Goal: Use online tool/utility: Utilize a website feature to perform a specific function

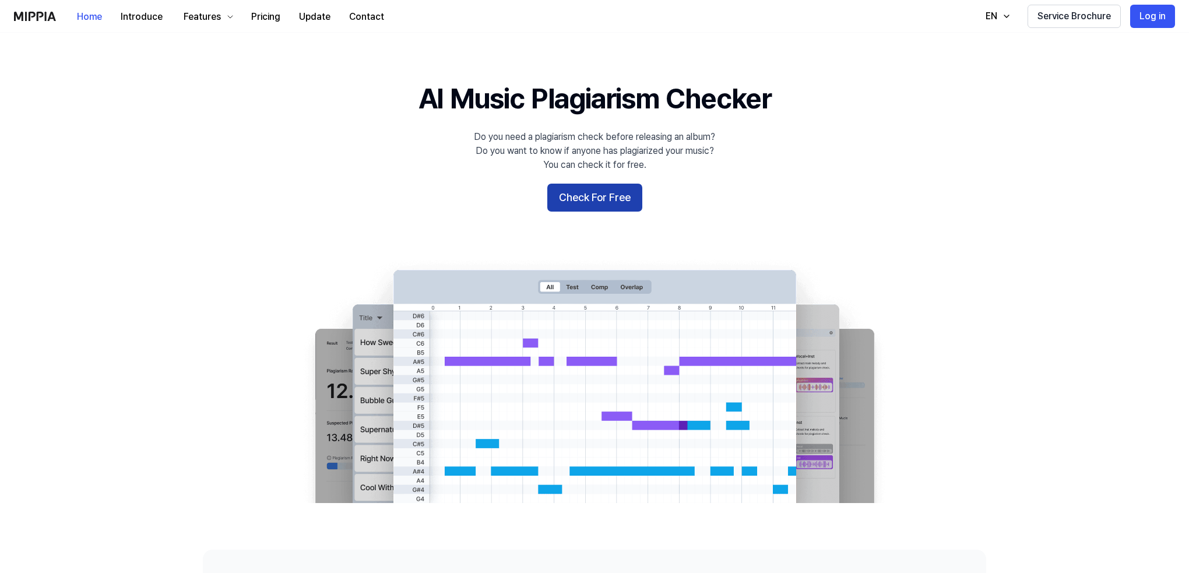
click at [590, 202] on button "Check For Free" at bounding box center [594, 198] width 95 height 28
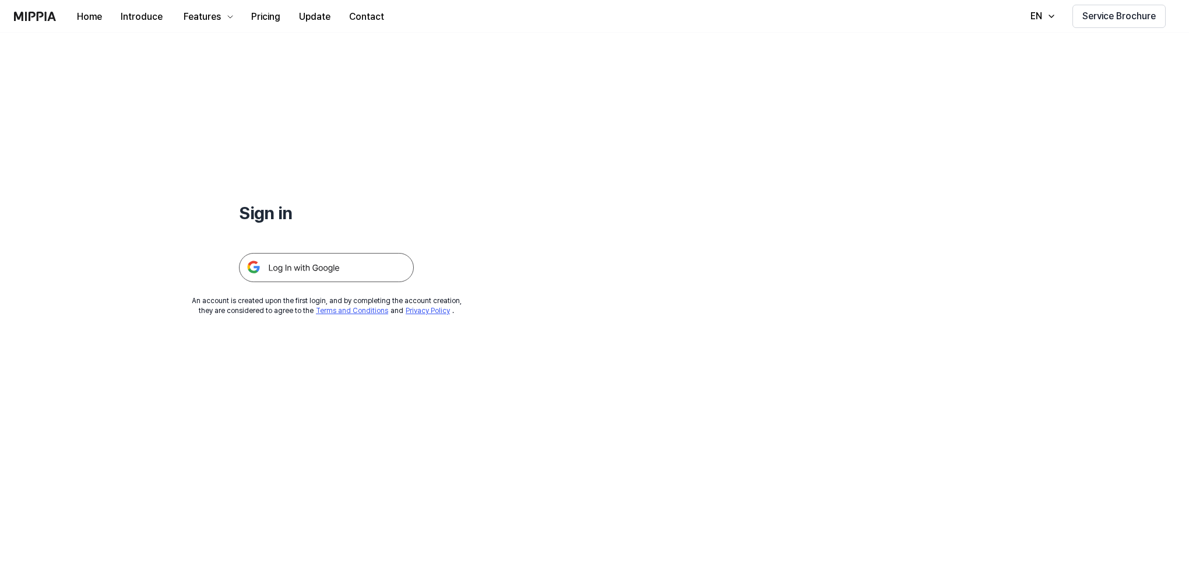
click at [361, 265] on img at bounding box center [326, 267] width 175 height 29
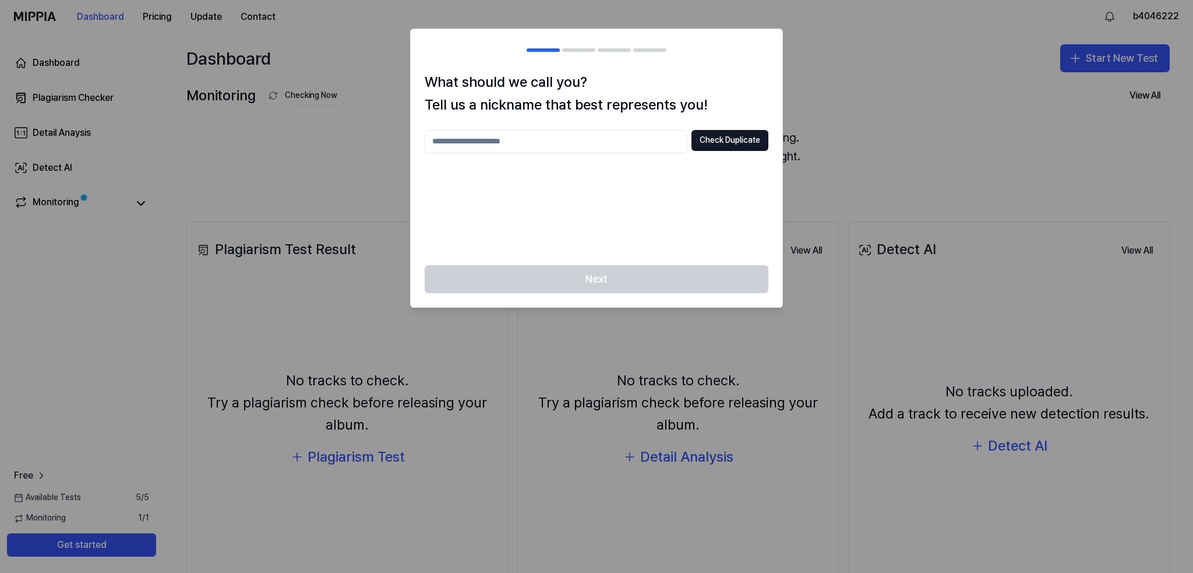
click at [636, 138] on input "text" at bounding box center [556, 141] width 262 height 23
type input "********"
click at [731, 136] on button "Check Duplicate" at bounding box center [730, 140] width 77 height 21
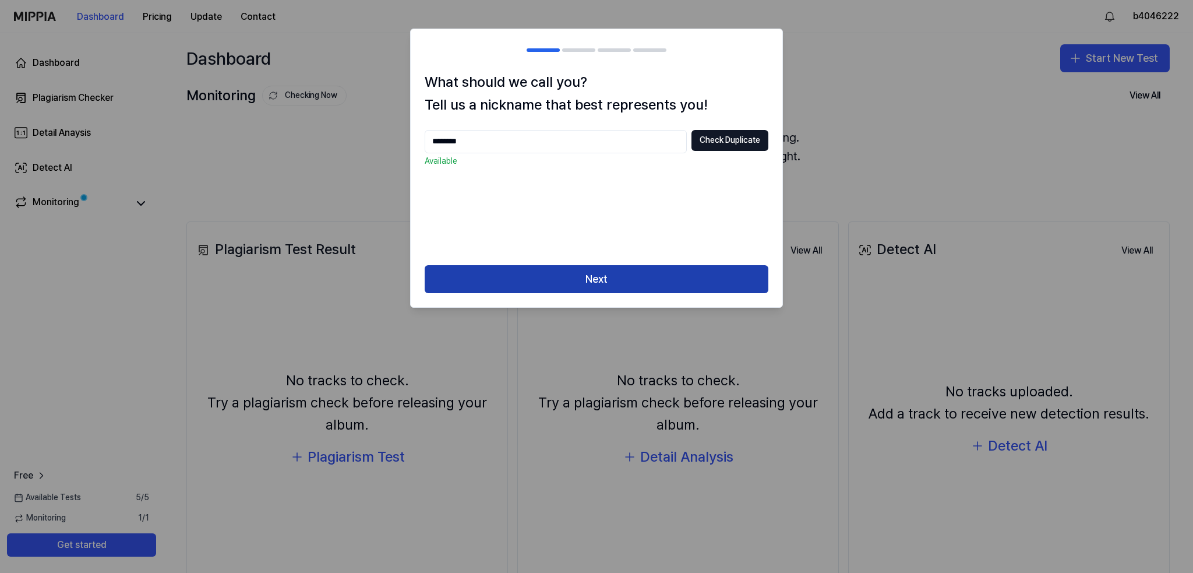
click at [660, 271] on button "Next" at bounding box center [597, 279] width 344 height 28
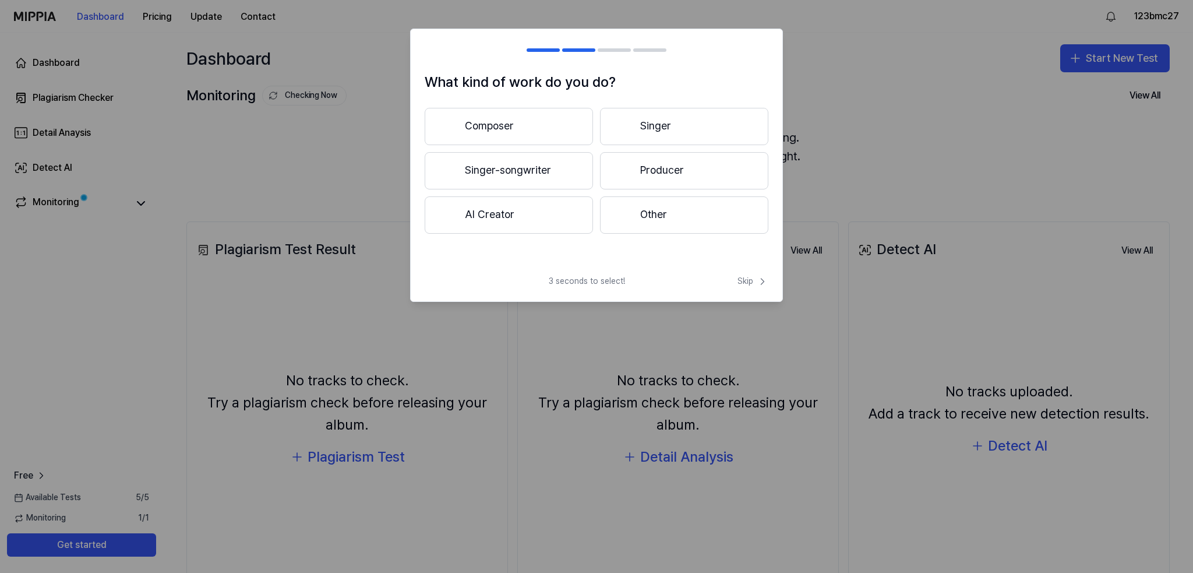
click at [550, 163] on button "Singer-songwriter" at bounding box center [509, 170] width 168 height 37
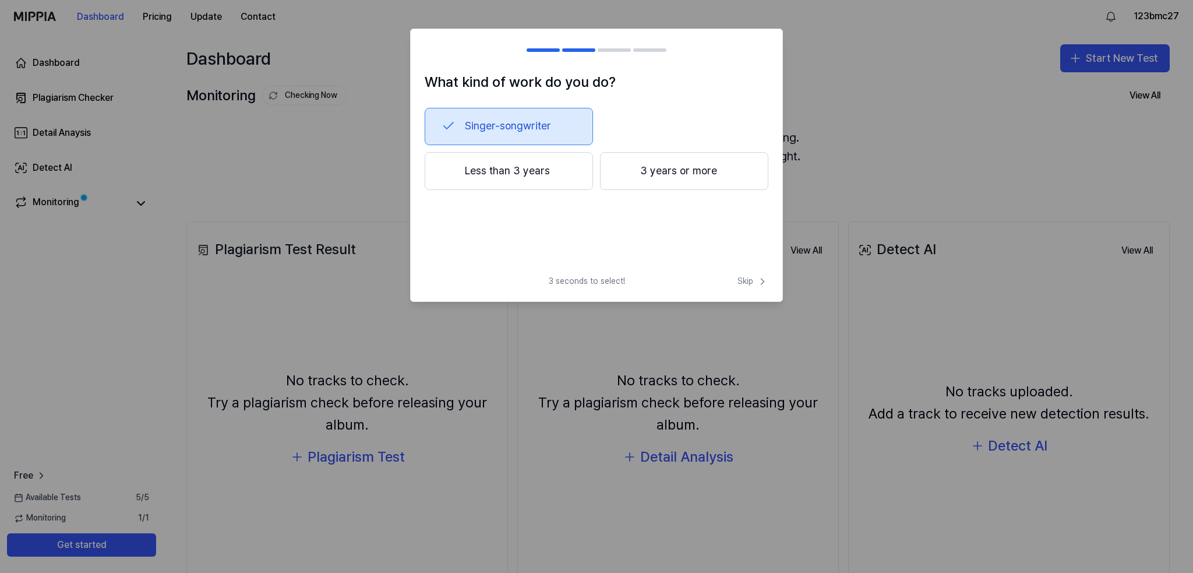
click at [545, 186] on button "Less than 3 years" at bounding box center [509, 171] width 168 height 38
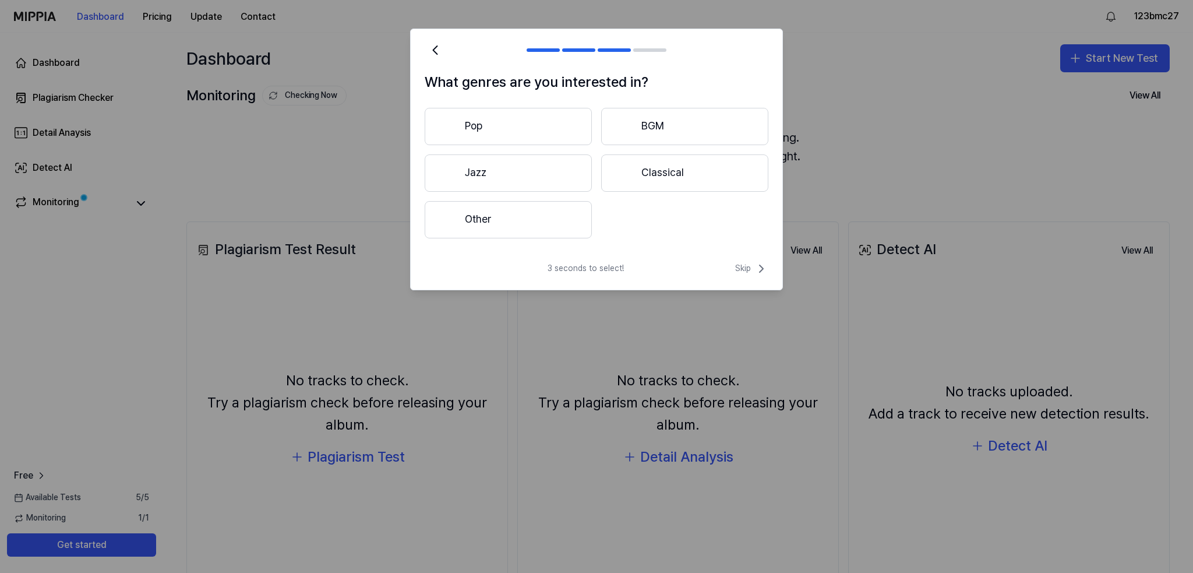
click at [569, 225] on button "Other" at bounding box center [508, 219] width 167 height 37
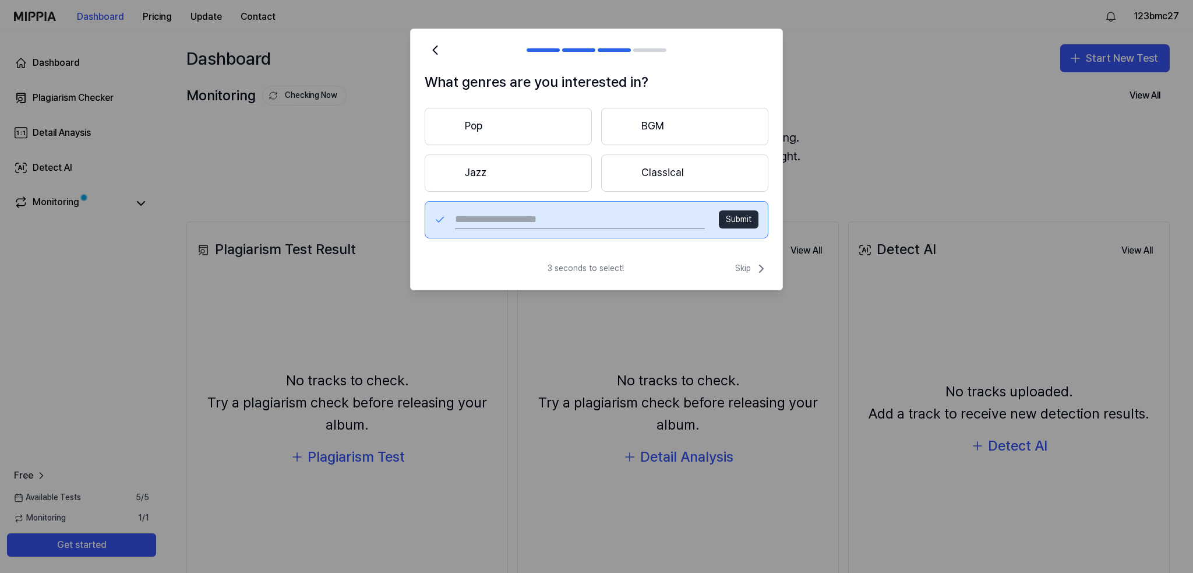
click at [608, 223] on input "text" at bounding box center [580, 219] width 250 height 19
type input "*****"
click at [725, 223] on button "Submit" at bounding box center [739, 219] width 40 height 19
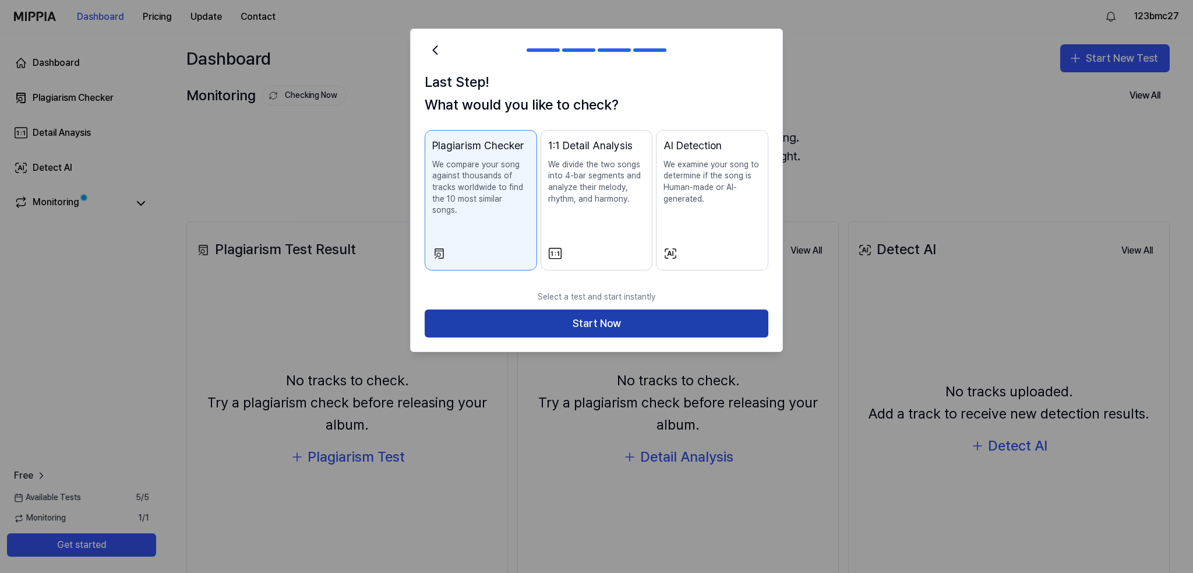
click at [617, 309] on button "Start Now" at bounding box center [597, 323] width 344 height 28
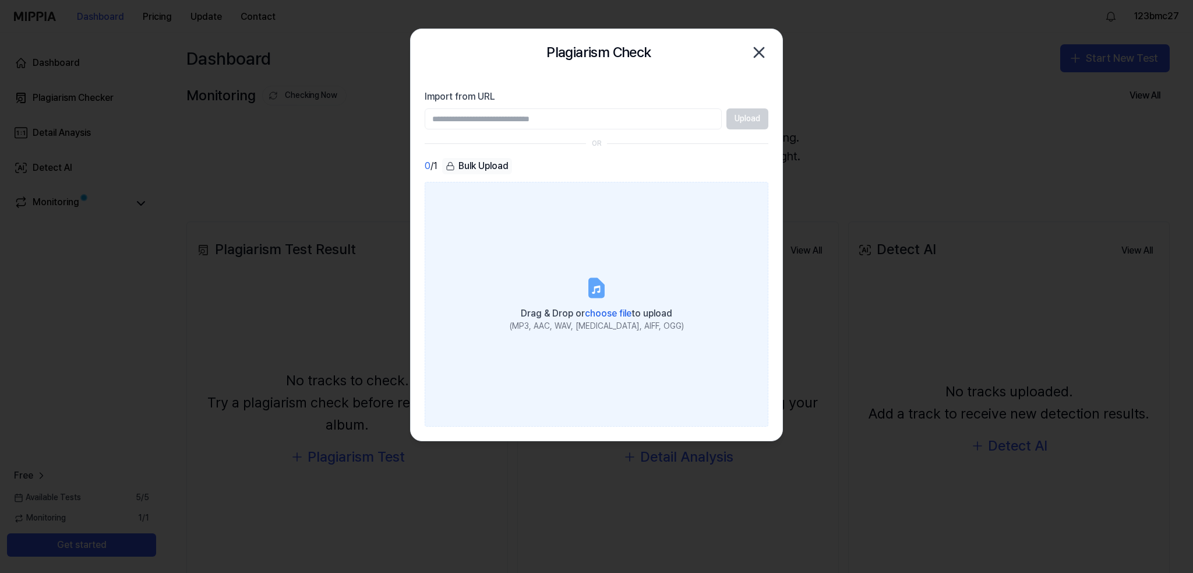
click at [599, 286] on icon at bounding box center [596, 290] width 8 height 8
click at [0, 0] on input "Drag & Drop or choose file to upload (MP3, AAC, WAV, [MEDICAL_DATA], AIFF, OGG)" at bounding box center [0, 0] width 0 height 0
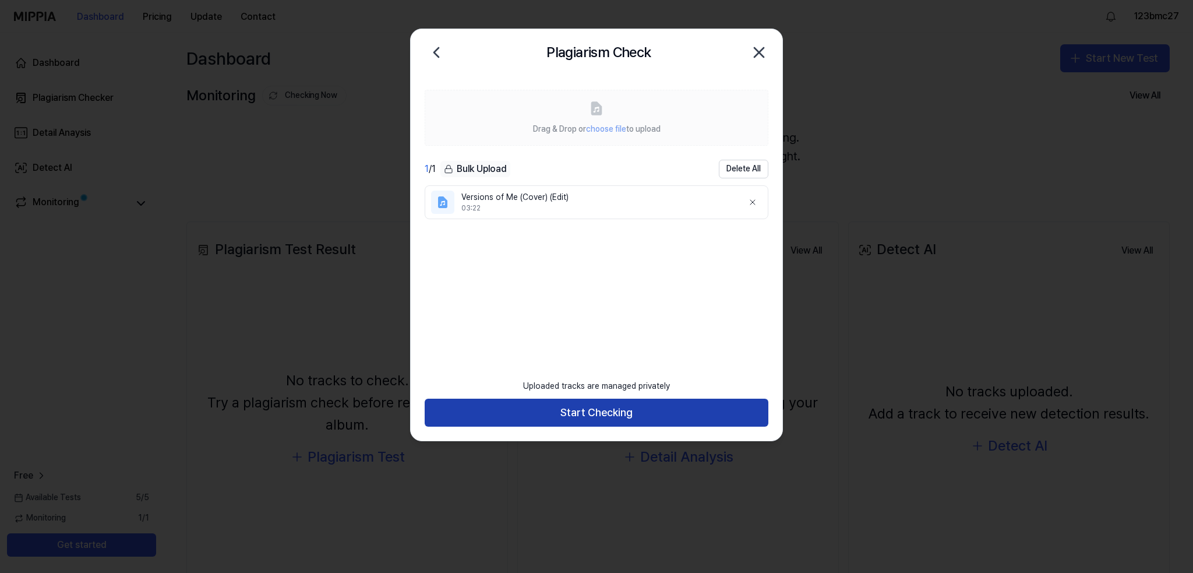
click at [604, 407] on button "Start Checking" at bounding box center [597, 413] width 344 height 28
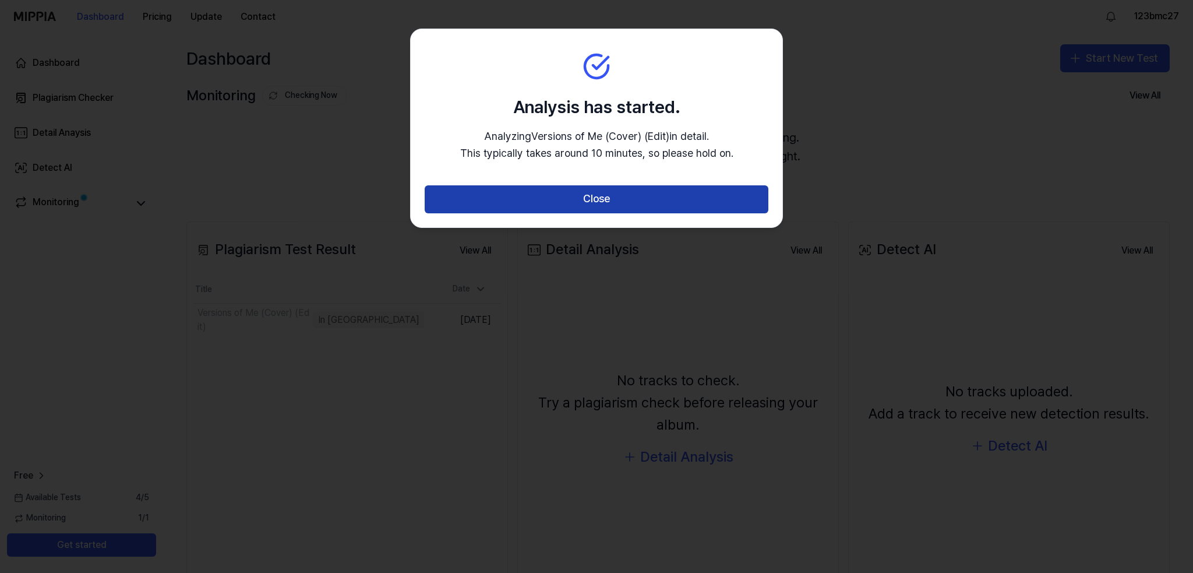
click at [579, 212] on button "Close" at bounding box center [597, 199] width 344 height 28
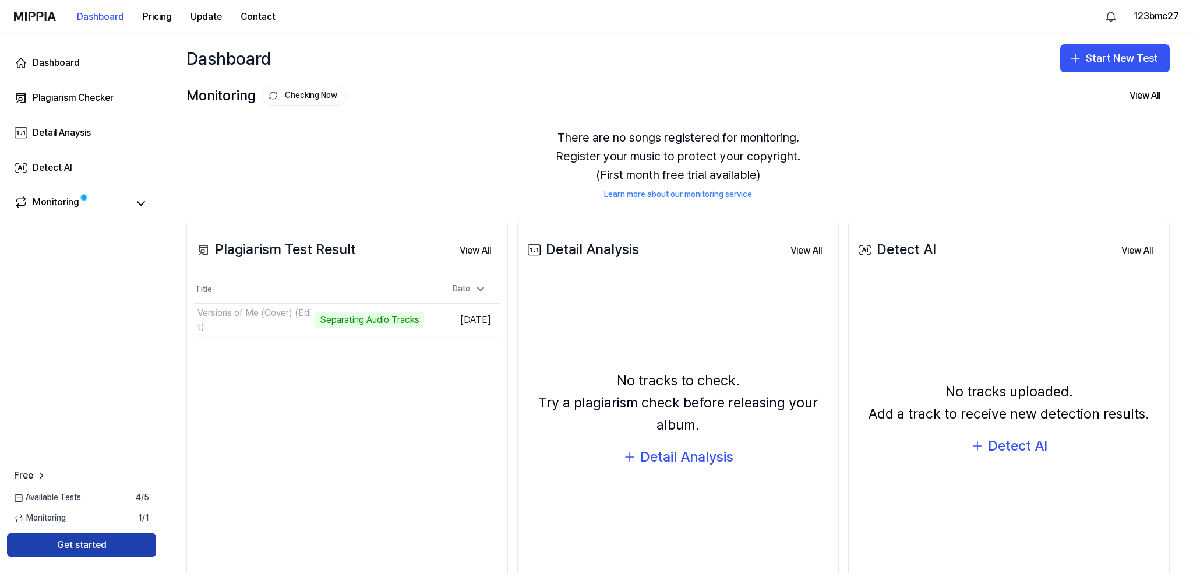
click at [115, 547] on button "Get started" at bounding box center [81, 544] width 149 height 23
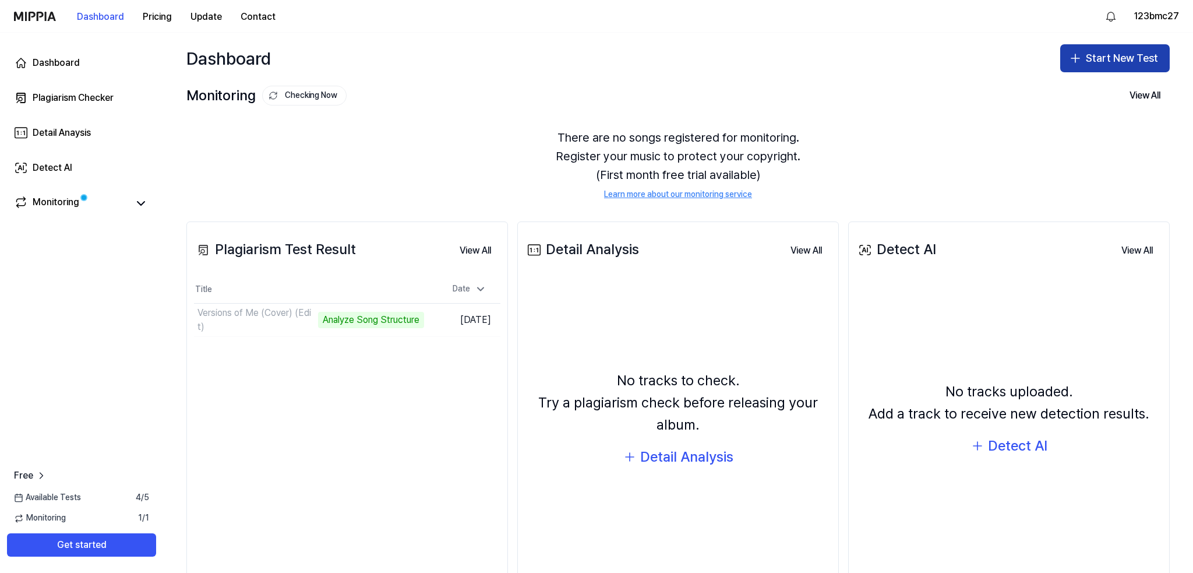
click at [1093, 55] on button "Start New Test" at bounding box center [1116, 58] width 110 height 28
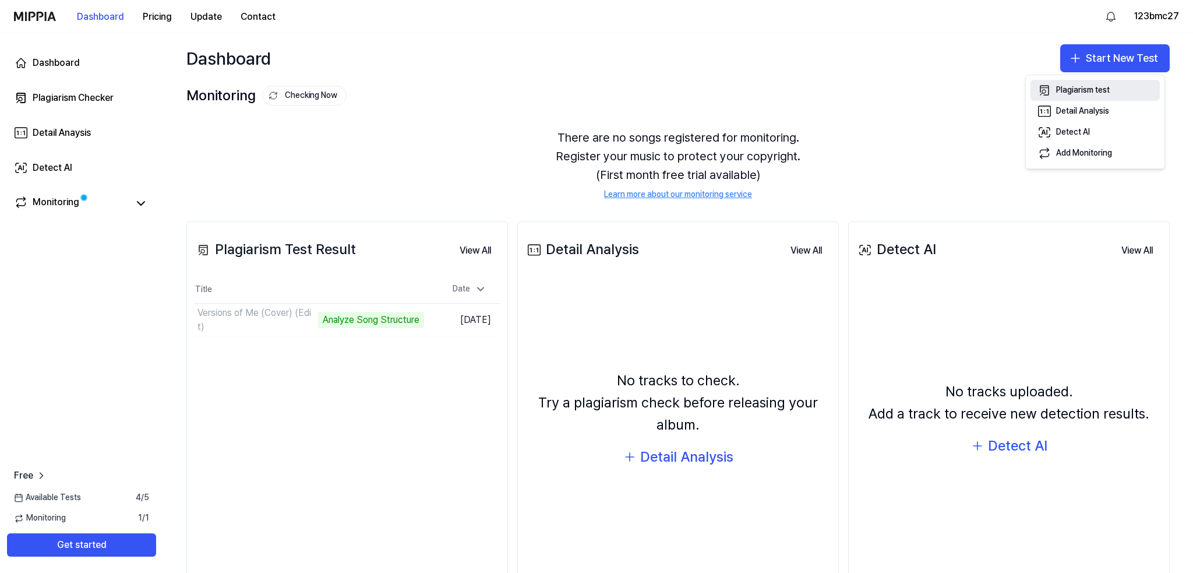
click at [1082, 91] on div "Plagiarism test" at bounding box center [1083, 90] width 54 height 12
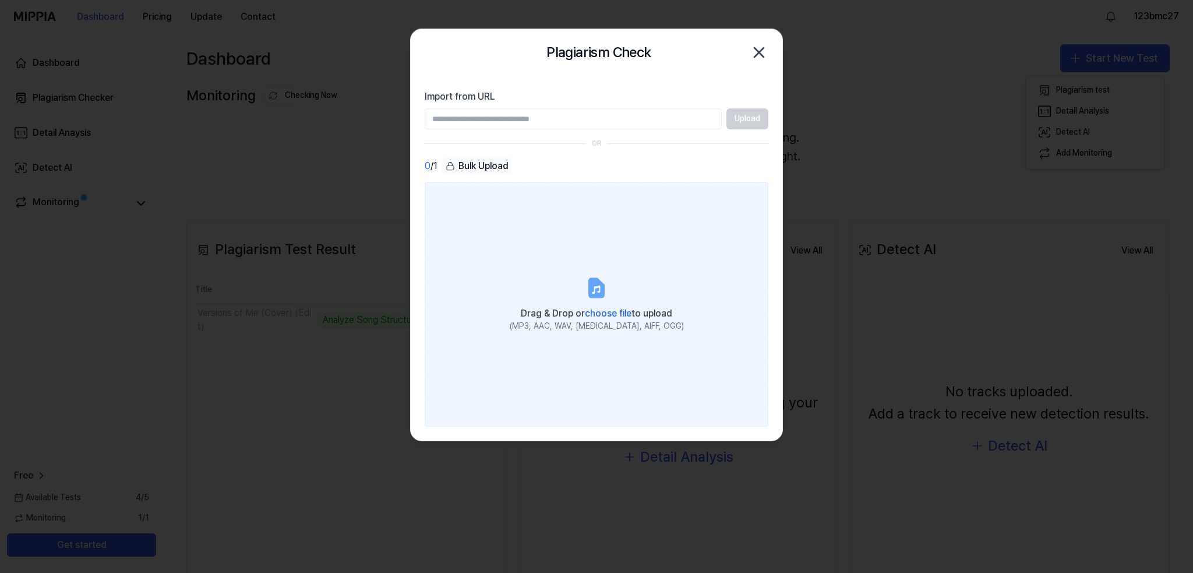
click at [607, 327] on div "(MP3, AAC, WAV, [MEDICAL_DATA], AIFF, OGG)" at bounding box center [597, 326] width 174 height 12
click at [0, 0] on input "Drag & Drop or choose file to upload (MP3, AAC, WAV, [MEDICAL_DATA], AIFF, OGG)" at bounding box center [0, 0] width 0 height 0
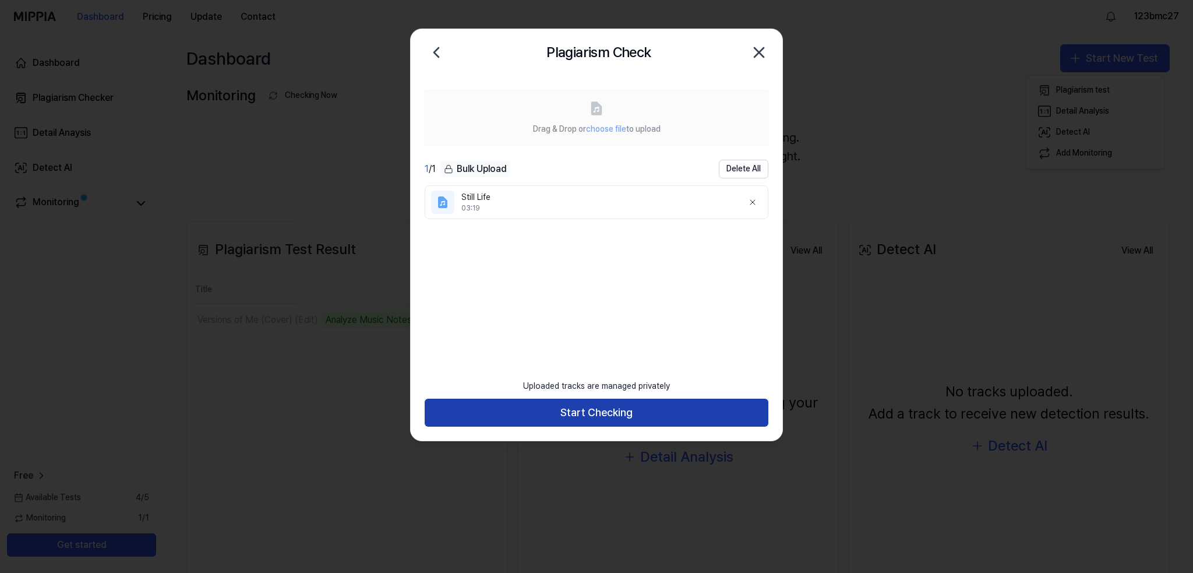
click at [681, 406] on button "Start Checking" at bounding box center [597, 413] width 344 height 28
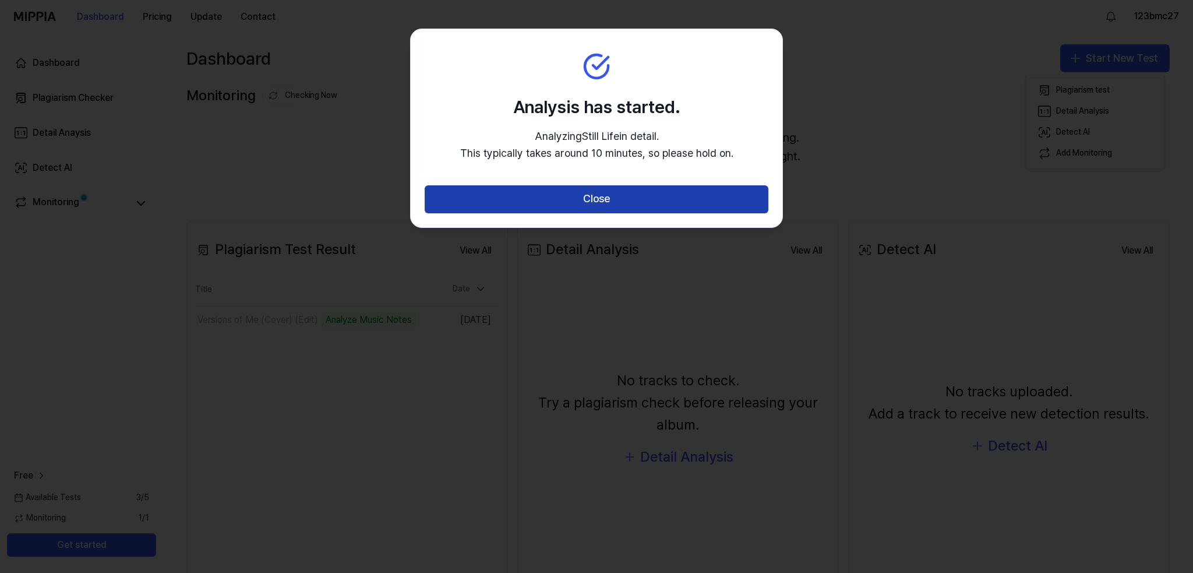
click at [604, 196] on button "Close" at bounding box center [597, 199] width 344 height 28
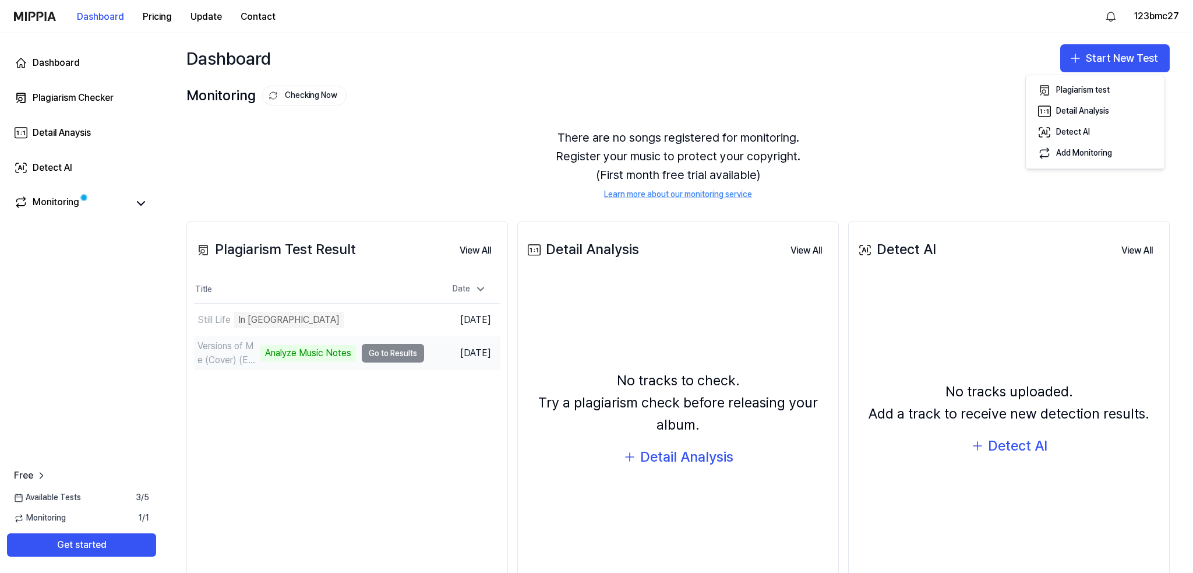
click at [380, 354] on td "Versions of Me (Cover) (Edit) Analyze Music Notes Go to Results" at bounding box center [309, 353] width 230 height 33
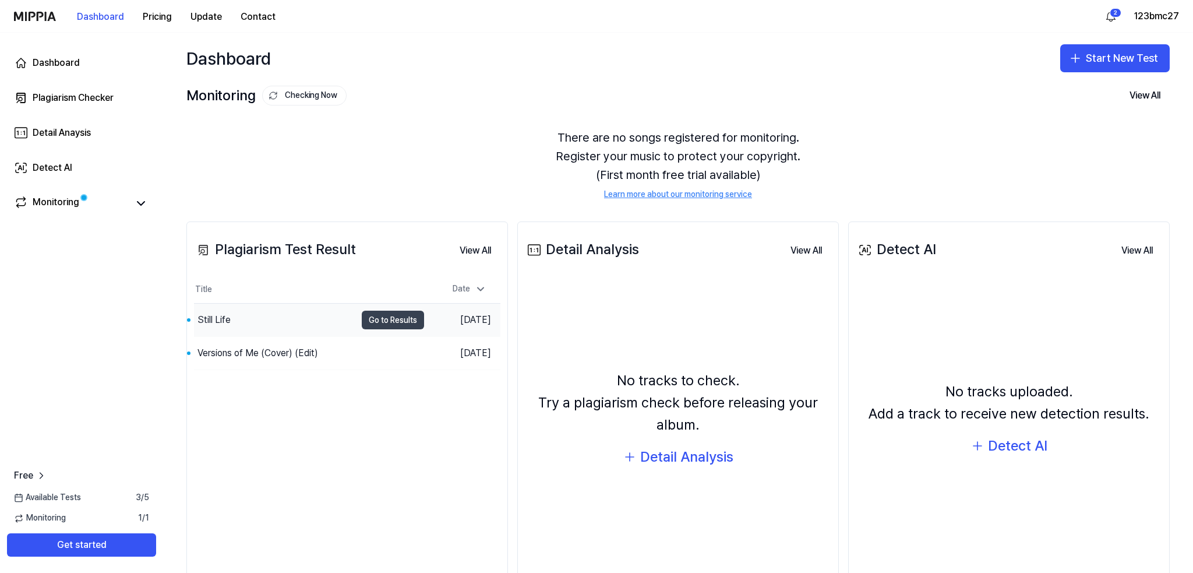
click at [375, 317] on button "Go to Results" at bounding box center [393, 320] width 62 height 19
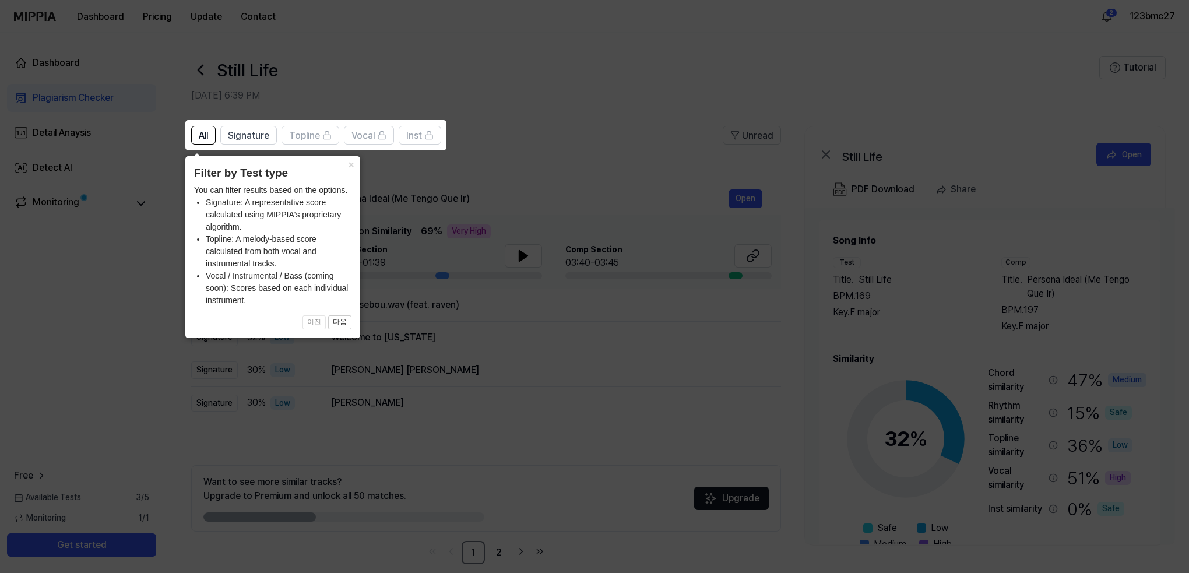
click at [476, 382] on icon at bounding box center [596, 286] width 1193 height 573
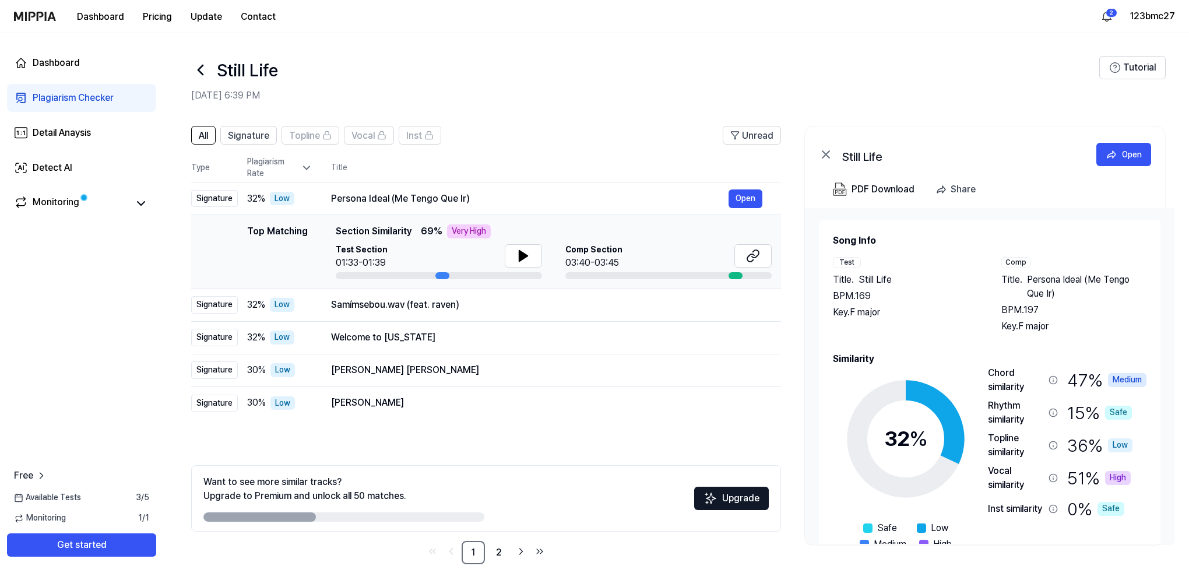
click at [547, 59] on div "Still Life" at bounding box center [645, 70] width 908 height 28
click at [510, 255] on button at bounding box center [523, 255] width 37 height 23
click at [756, 256] on icon at bounding box center [755, 254] width 7 height 8
click at [735, 334] on button "Open" at bounding box center [745, 337] width 34 height 19
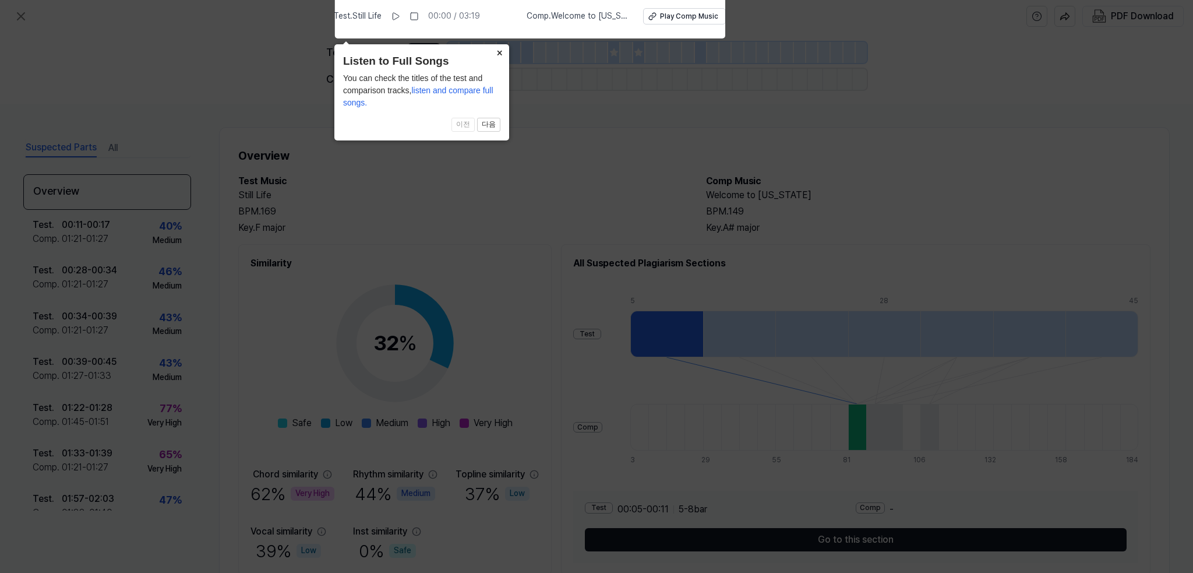
click at [498, 51] on button "×" at bounding box center [500, 52] width 19 height 16
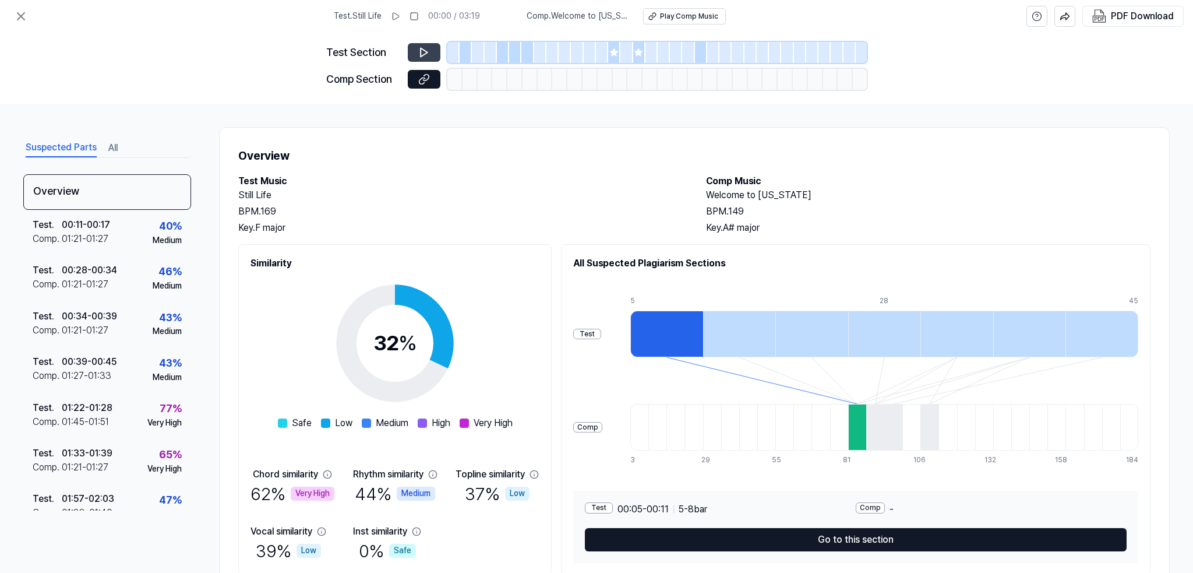
click at [427, 55] on icon at bounding box center [424, 53] width 12 height 12
click at [420, 51] on icon at bounding box center [424, 53] width 12 height 12
click at [431, 51] on button at bounding box center [424, 52] width 33 height 19
click at [424, 80] on icon at bounding box center [426, 77] width 6 height 6
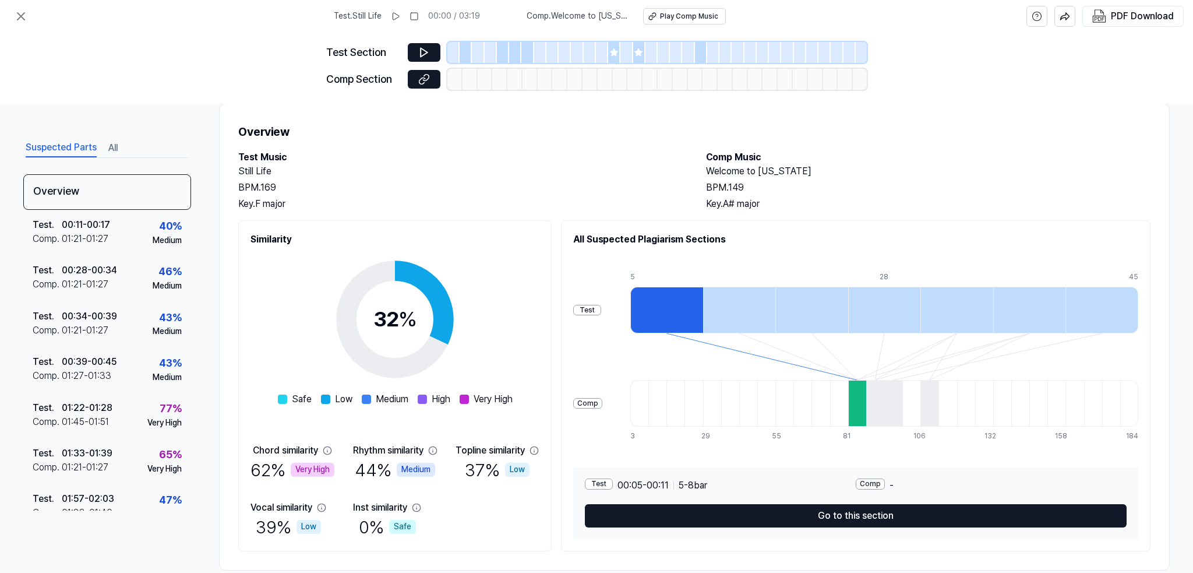
scroll to position [44, 0]
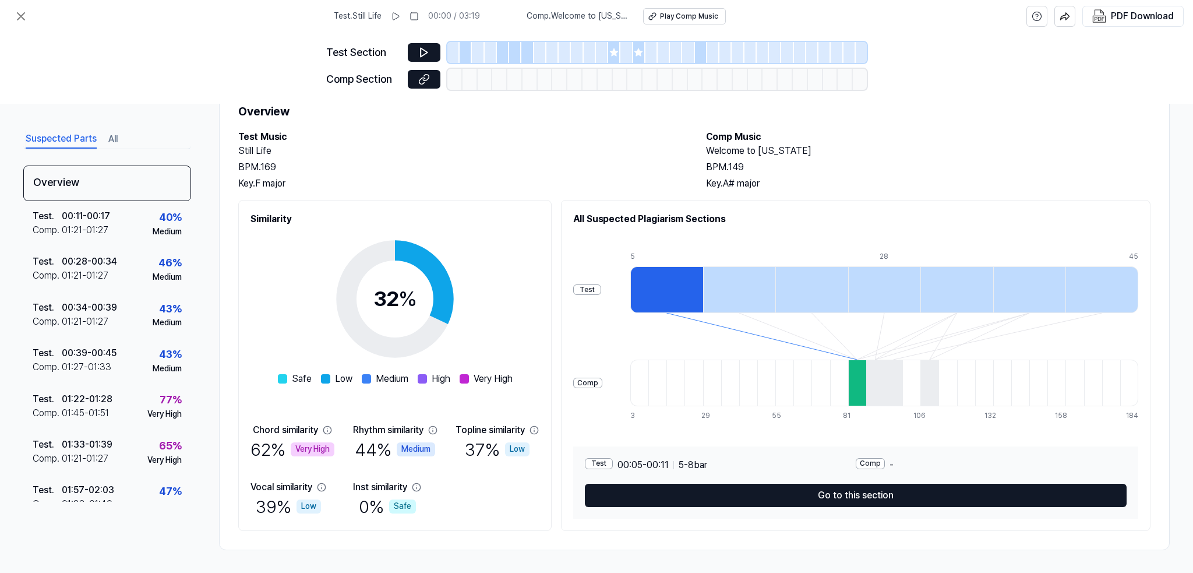
click at [294, 447] on div "Very High" at bounding box center [313, 449] width 44 height 14
click at [115, 442] on div "Test . 01:33 - 01:39 Comp . 01:21 - 01:27 65 % Very High" at bounding box center [107, 451] width 168 height 45
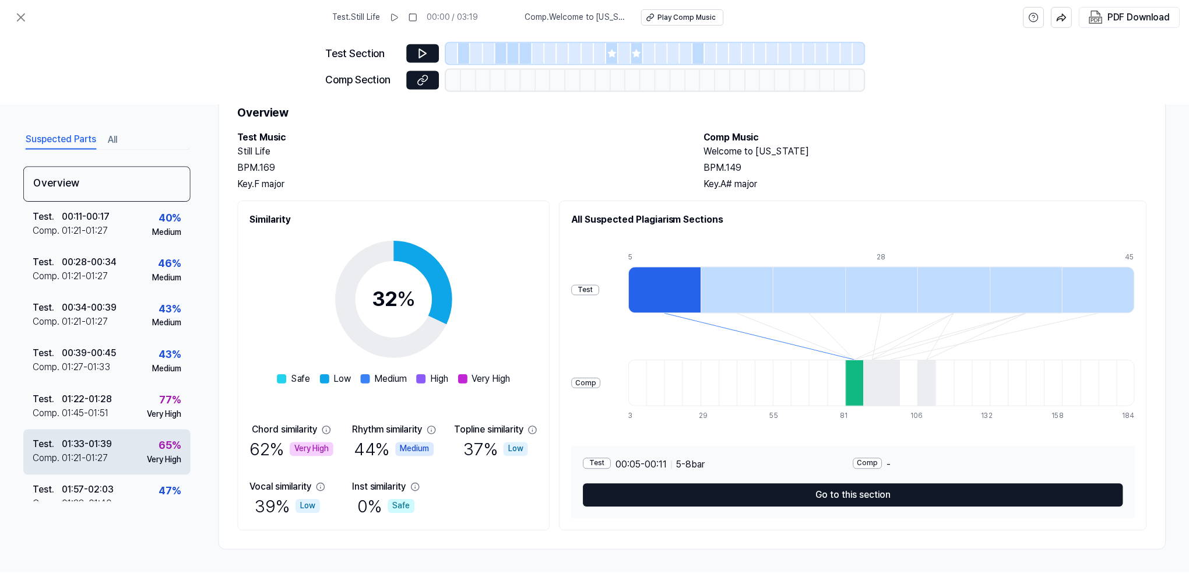
scroll to position [225, 0]
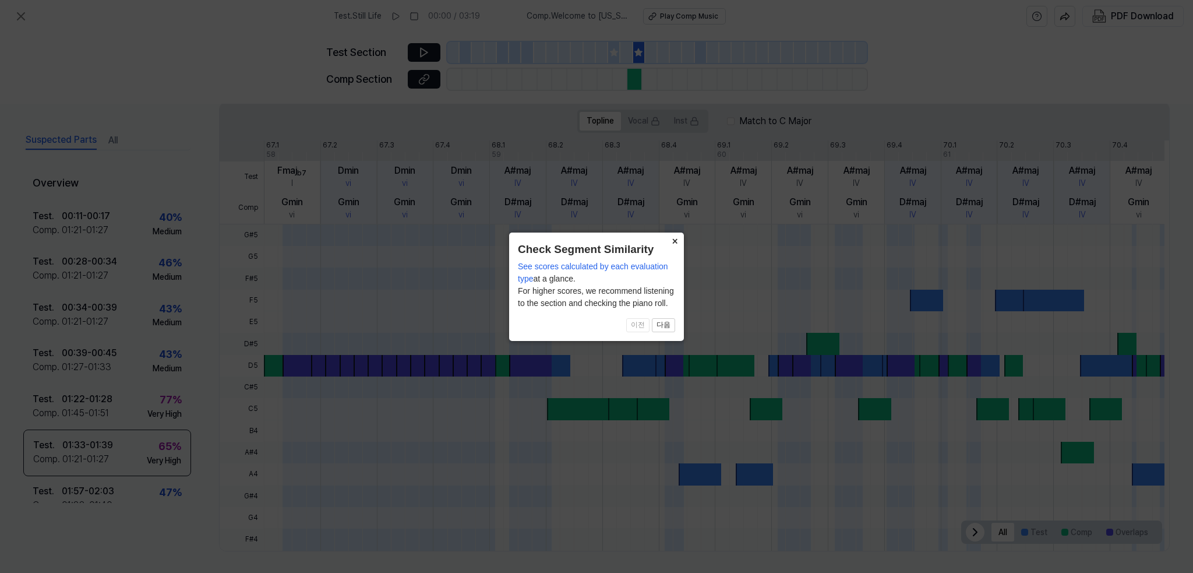
click at [676, 235] on button "×" at bounding box center [674, 241] width 19 height 16
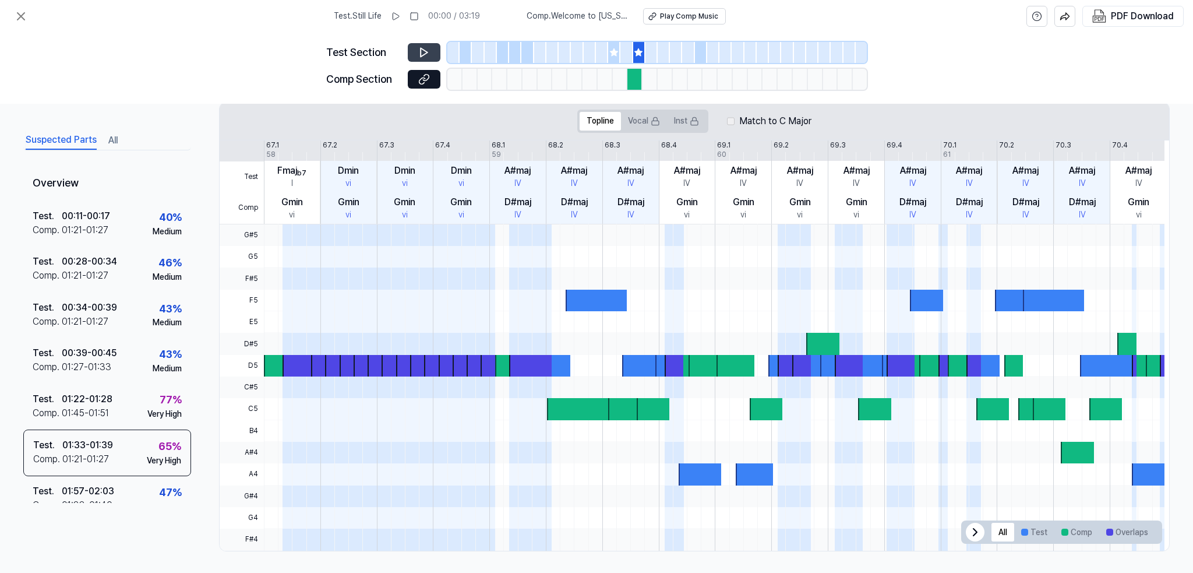
click at [420, 55] on icon at bounding box center [424, 53] width 12 height 12
click at [420, 84] on icon at bounding box center [424, 79] width 12 height 12
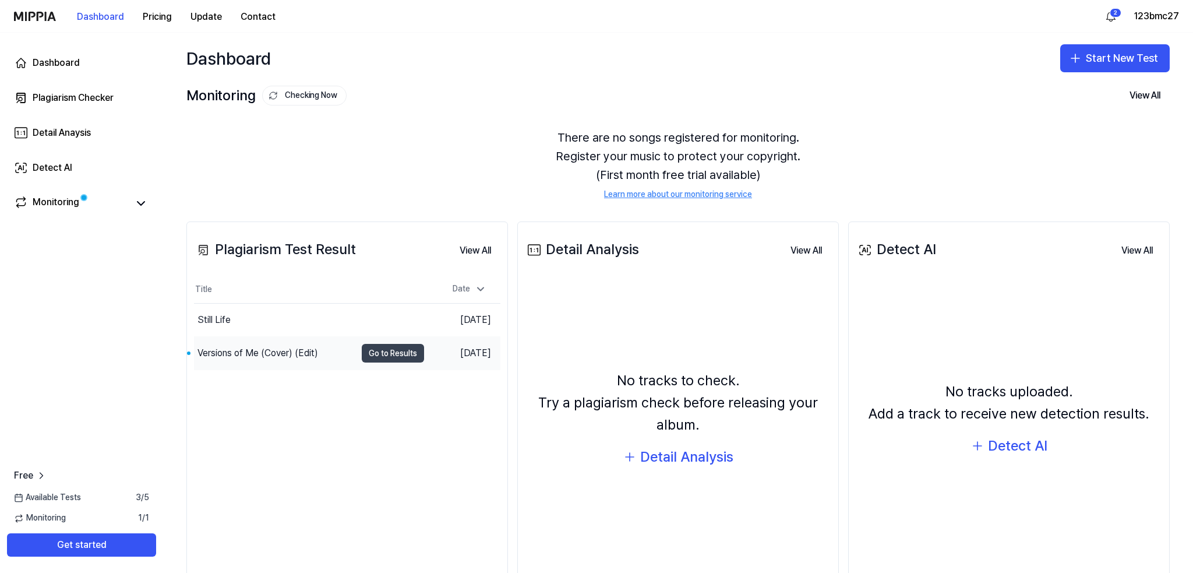
click at [381, 350] on button "Go to Results" at bounding box center [393, 353] width 62 height 19
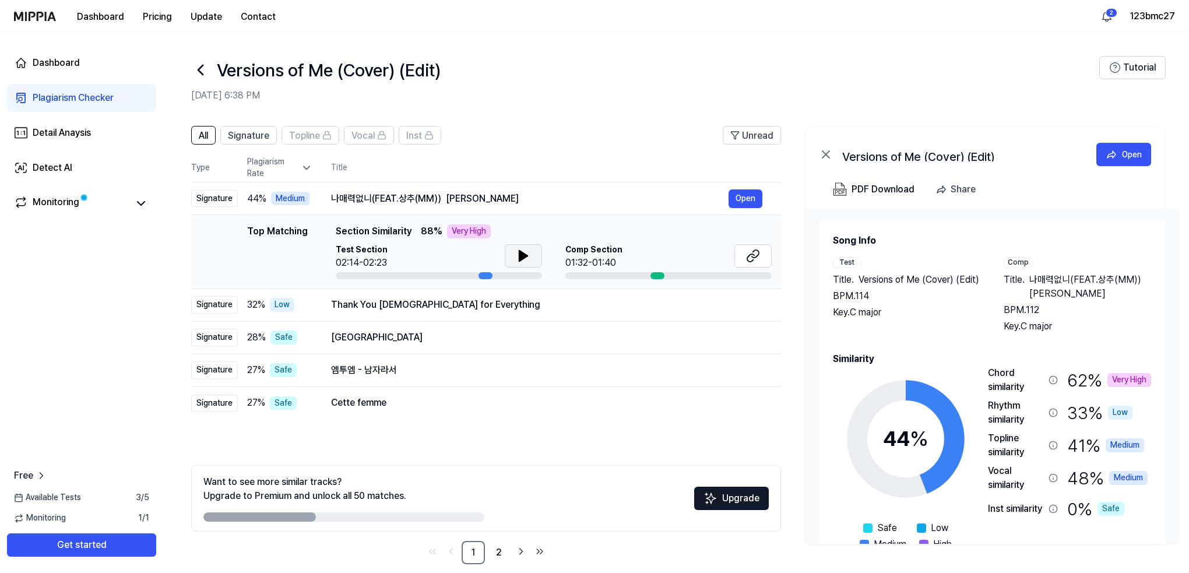
click at [524, 251] on icon at bounding box center [523, 256] width 14 height 14
click at [524, 258] on icon at bounding box center [525, 255] width 2 height 9
click at [746, 262] on icon at bounding box center [753, 256] width 14 height 14
click at [522, 249] on icon at bounding box center [523, 256] width 14 height 14
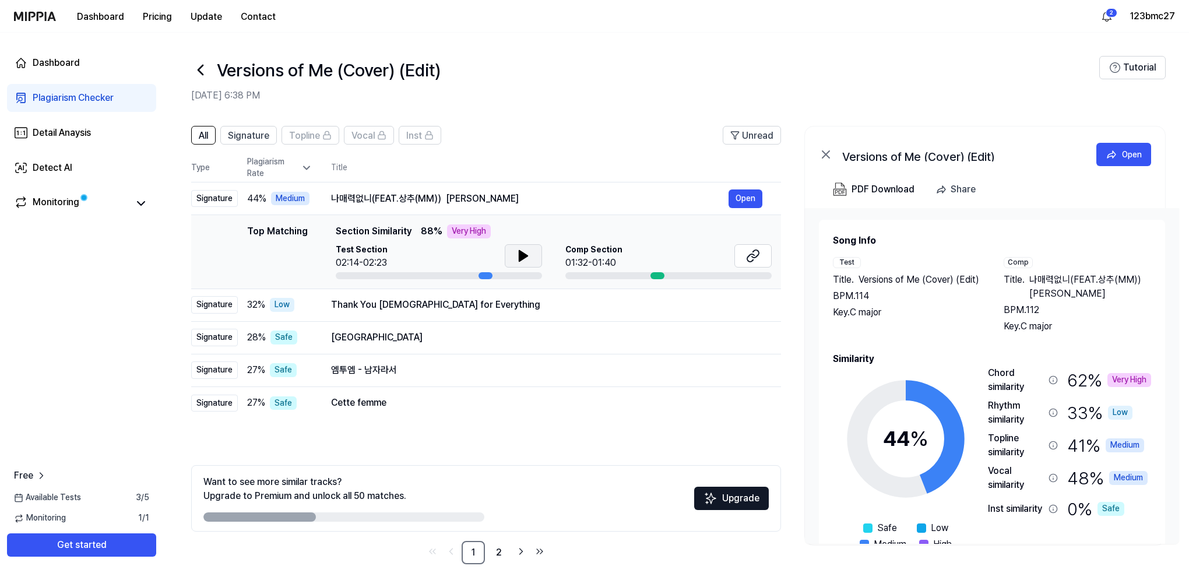
click at [524, 253] on icon at bounding box center [523, 256] width 8 height 10
click at [746, 256] on icon at bounding box center [753, 256] width 14 height 14
